Goal: Task Accomplishment & Management: Manage account settings

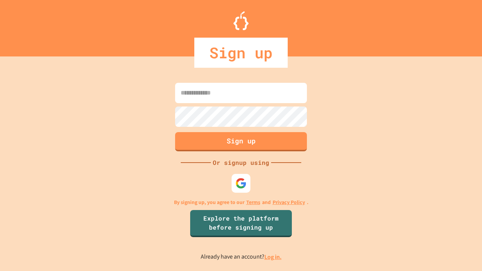
click at [273, 257] on link "Log in." at bounding box center [272, 257] width 17 height 8
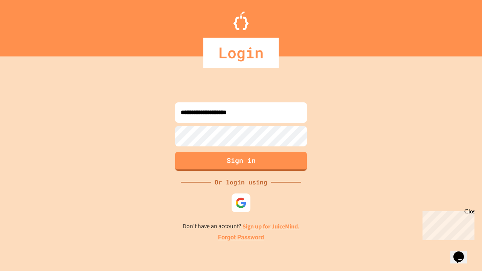
type input "**********"
